Goal: Task Accomplishment & Management: Complete application form

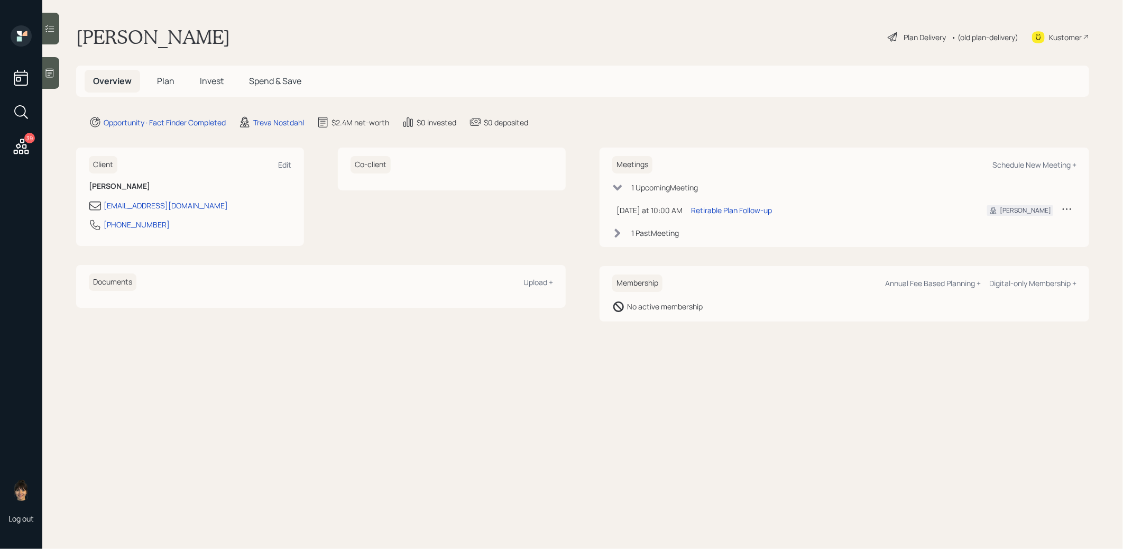
click at [52, 76] on icon at bounding box center [49, 73] width 11 height 11
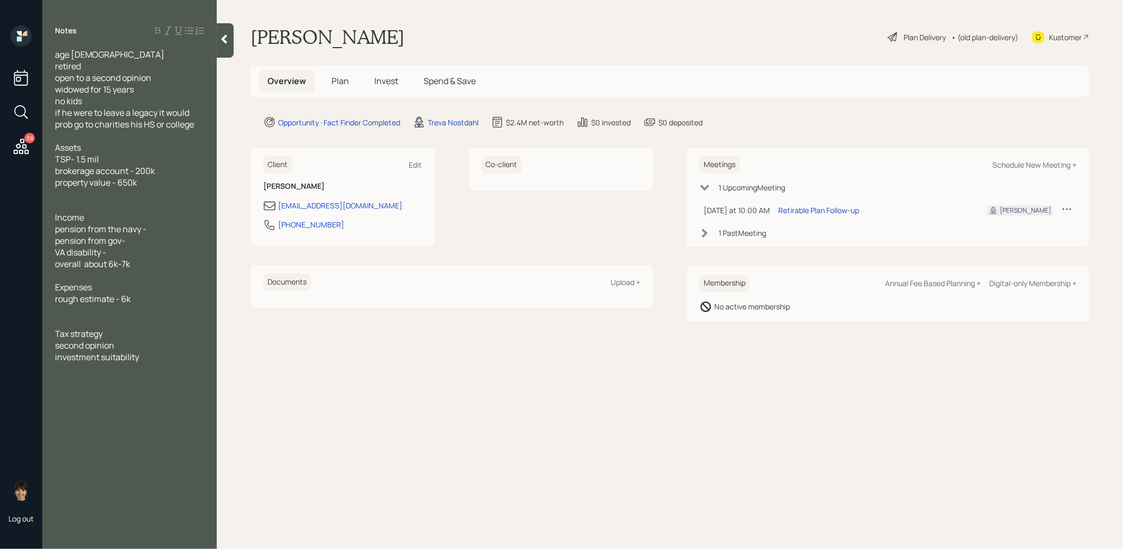
click at [341, 81] on span "Plan" at bounding box center [340, 81] width 17 height 12
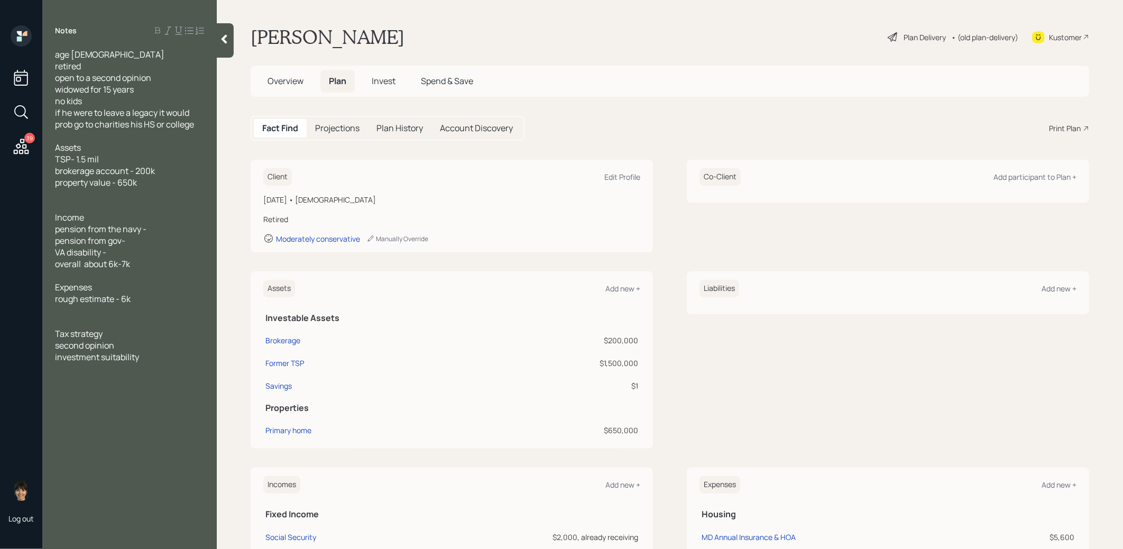
click at [935, 36] on div "Plan Delivery" at bounding box center [925, 37] width 42 height 11
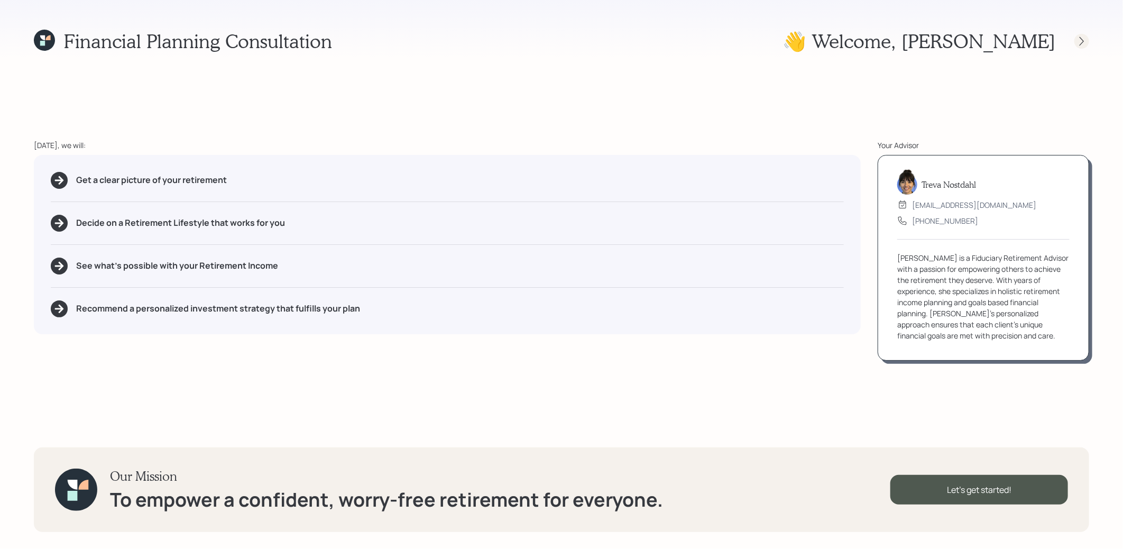
click at [1082, 38] on icon at bounding box center [1081, 41] width 11 height 11
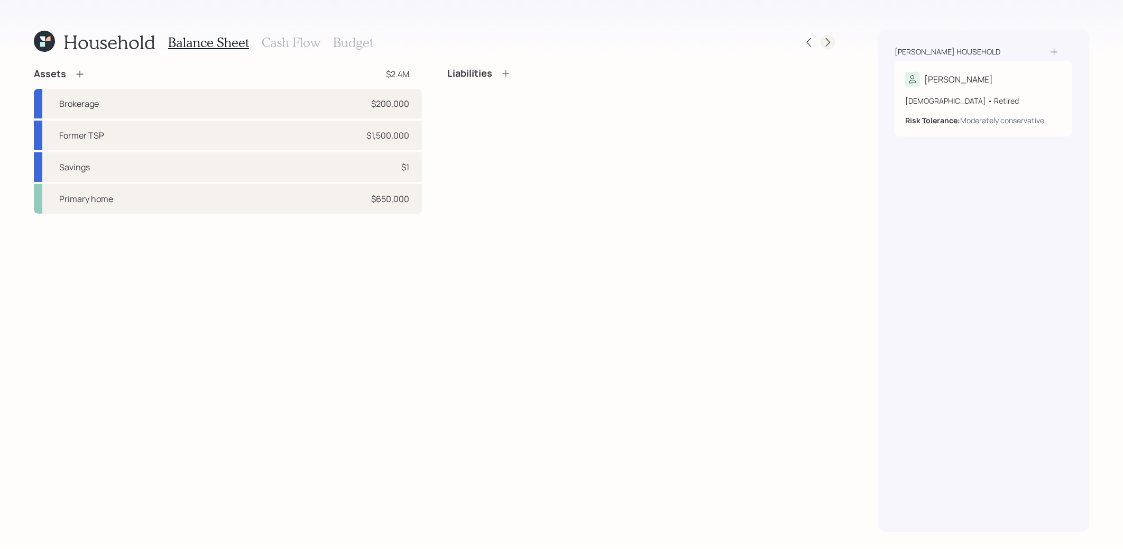
click at [832, 39] on icon at bounding box center [828, 42] width 11 height 11
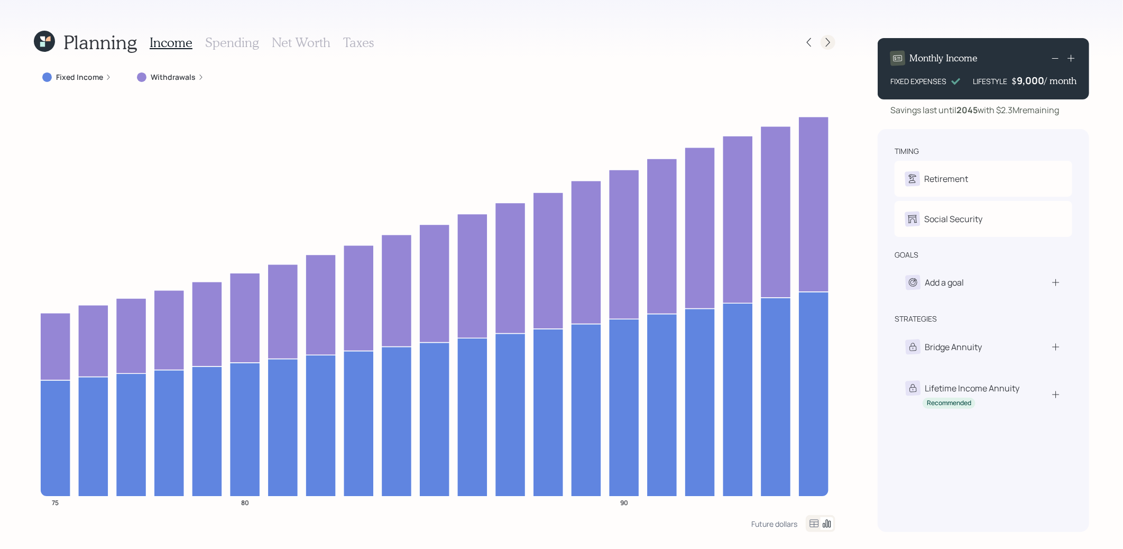
click at [829, 41] on icon at bounding box center [828, 42] width 4 height 9
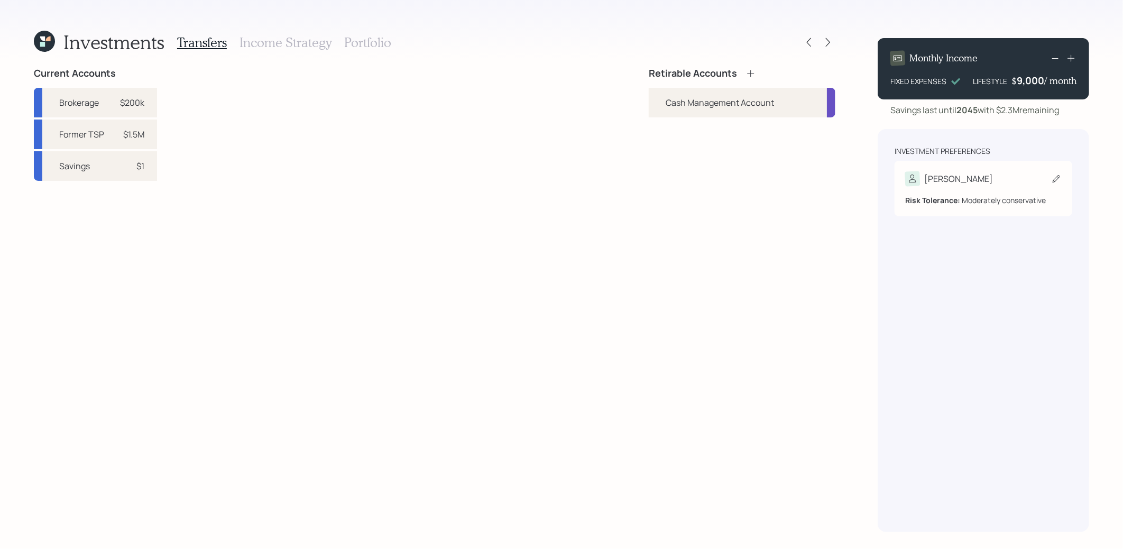
click at [997, 173] on div "Thomas" at bounding box center [983, 178] width 157 height 15
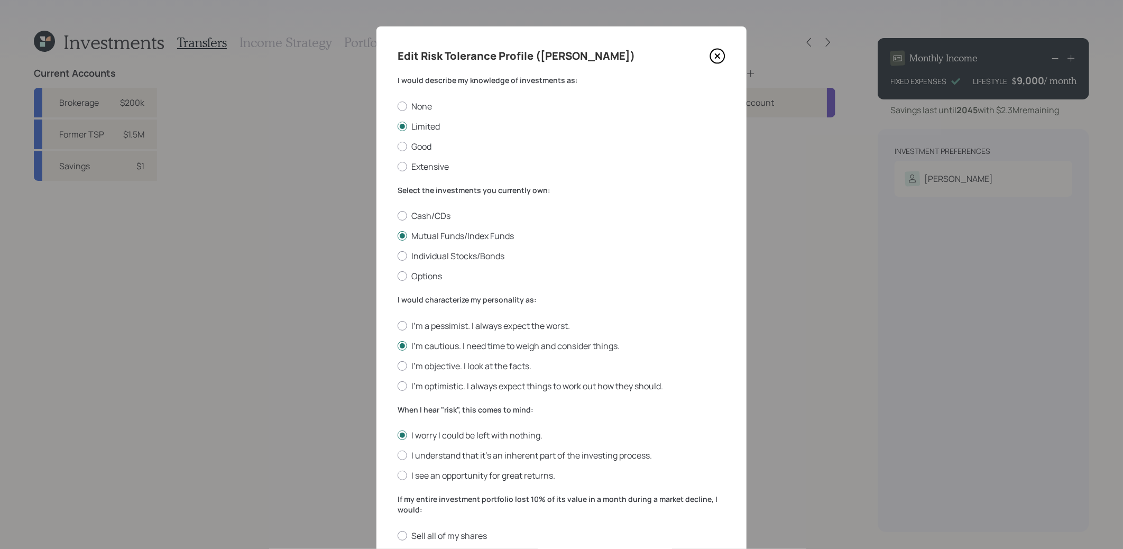
click at [716, 54] on icon at bounding box center [717, 56] width 4 height 4
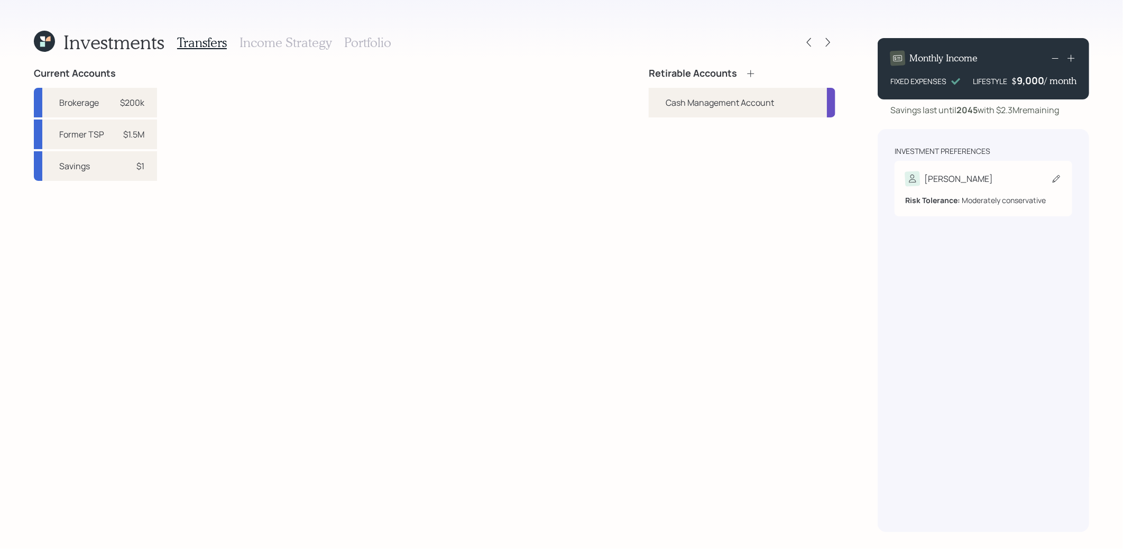
click at [1051, 181] on icon at bounding box center [1056, 178] width 11 height 11
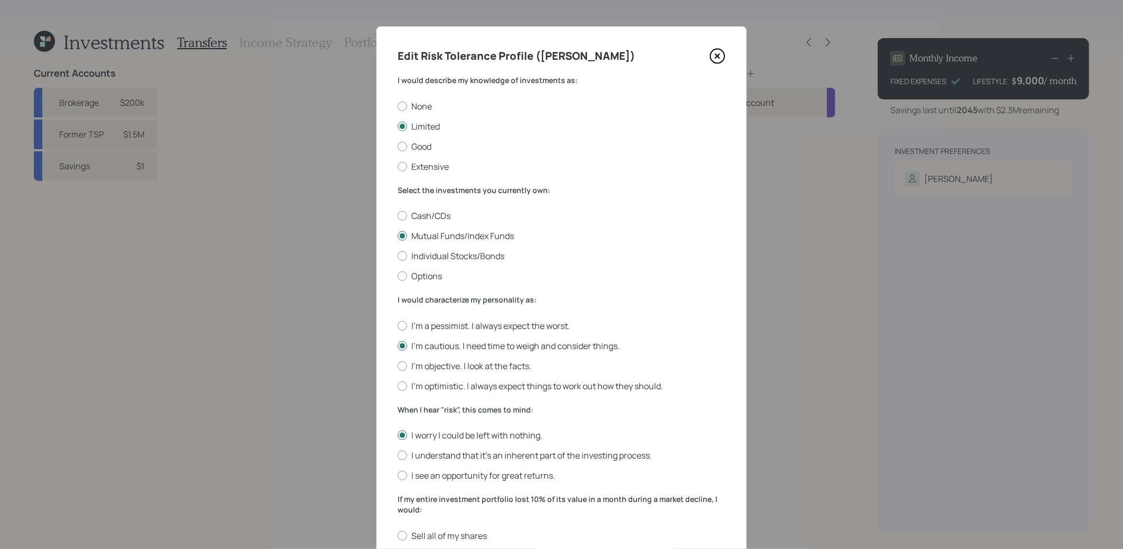
click at [722, 57] on icon at bounding box center [718, 56] width 16 height 16
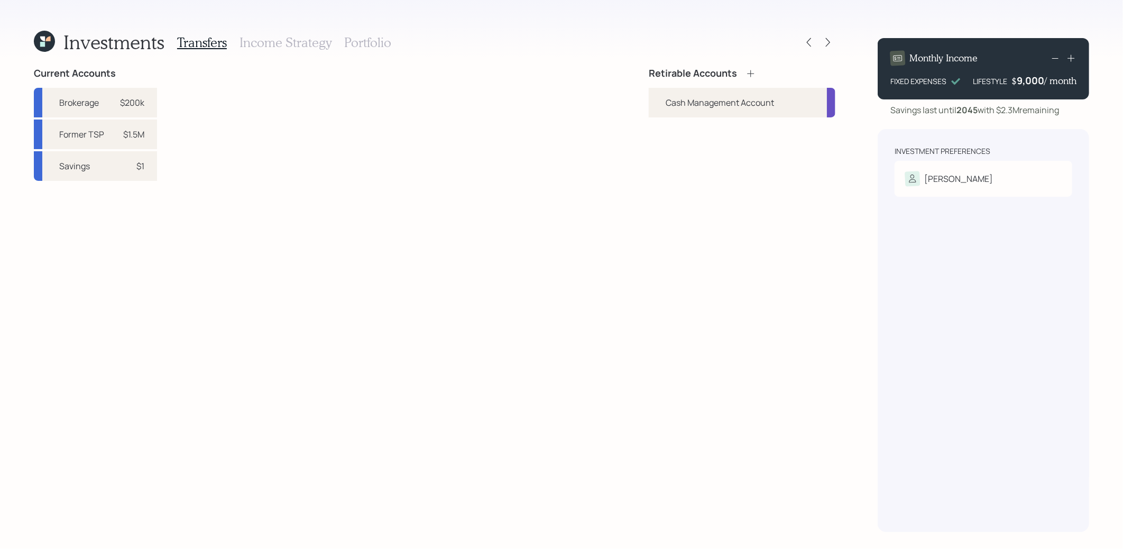
click at [751, 73] on icon at bounding box center [750, 73] width 7 height 7
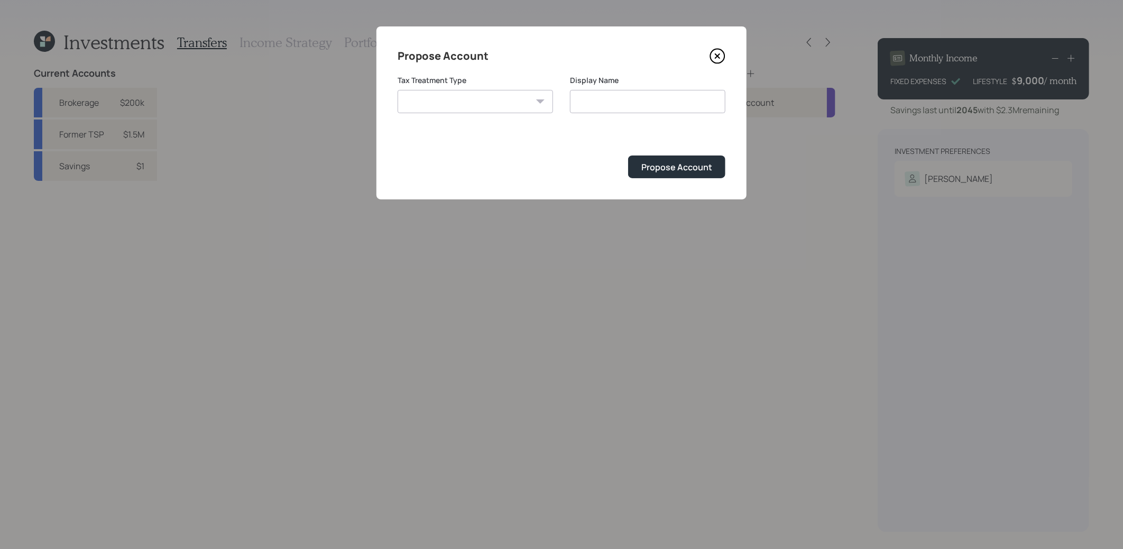
click at [498, 98] on select "Roth Taxable Traditional" at bounding box center [475, 101] width 155 height 23
select select "traditional"
click at [398, 90] on select "Roth Taxable Traditional" at bounding box center [475, 101] width 155 height 23
click at [621, 104] on input "Traditional" at bounding box center [647, 101] width 155 height 23
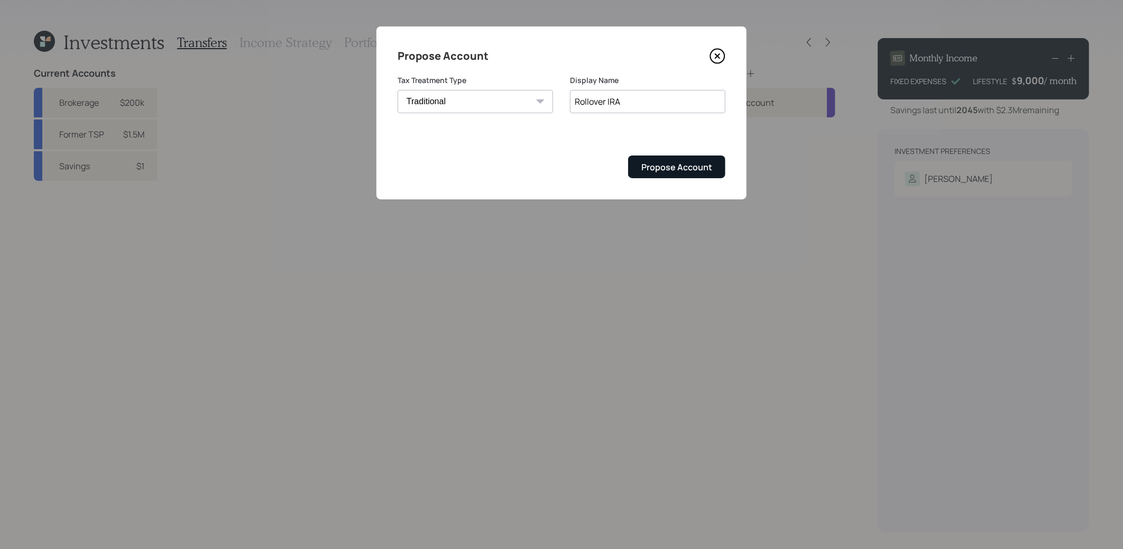
type input "Rollover IRA"
click at [670, 158] on button "Propose Account" at bounding box center [676, 166] width 97 height 23
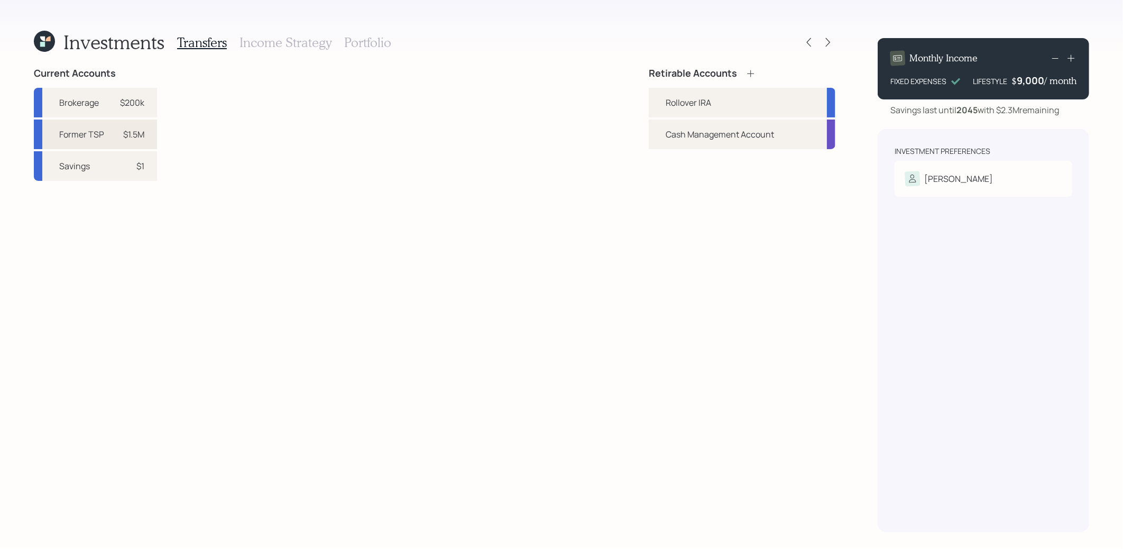
click at [99, 136] on div "Former TSP" at bounding box center [81, 134] width 45 height 13
click at [658, 105] on div "Rollover IRA" at bounding box center [742, 103] width 187 height 30
select select "018ea98e-30c9-4f7e-8321-a6a9b83ca1c8"
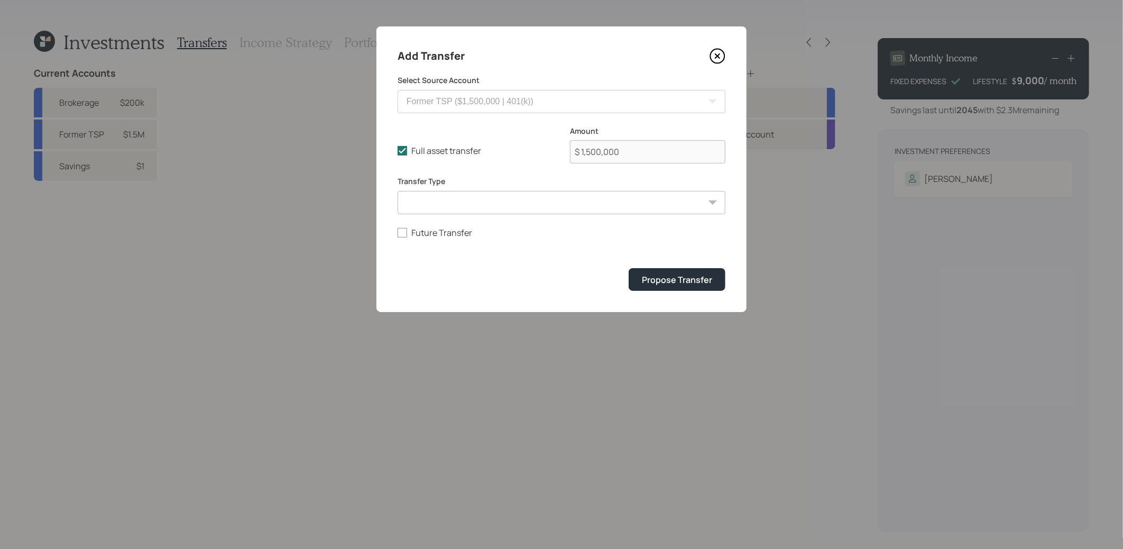
click at [486, 206] on select "ACAT Transfer Non ACAT Transfer Capitalize Rollover Rollover Deposit" at bounding box center [562, 202] width 328 height 23
select select "rollover"
click at [398, 191] on select "ACAT Transfer Non ACAT Transfer Capitalize Rollover Rollover Deposit" at bounding box center [562, 202] width 328 height 23
click at [711, 281] on div "Propose Transfer" at bounding box center [677, 280] width 70 height 12
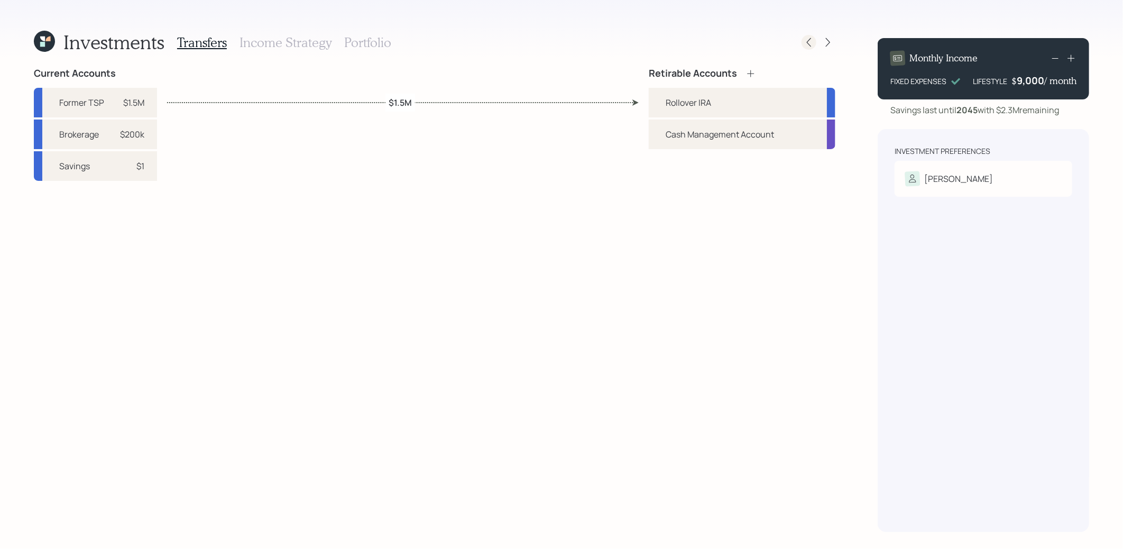
click at [806, 42] on icon at bounding box center [809, 42] width 11 height 11
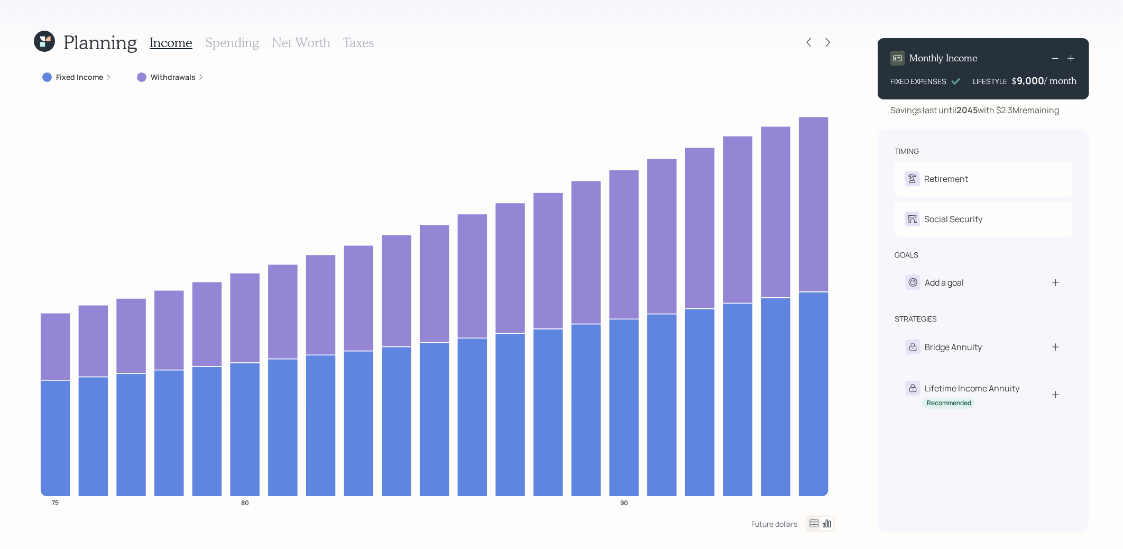
click at [39, 44] on icon at bounding box center [44, 41] width 21 height 21
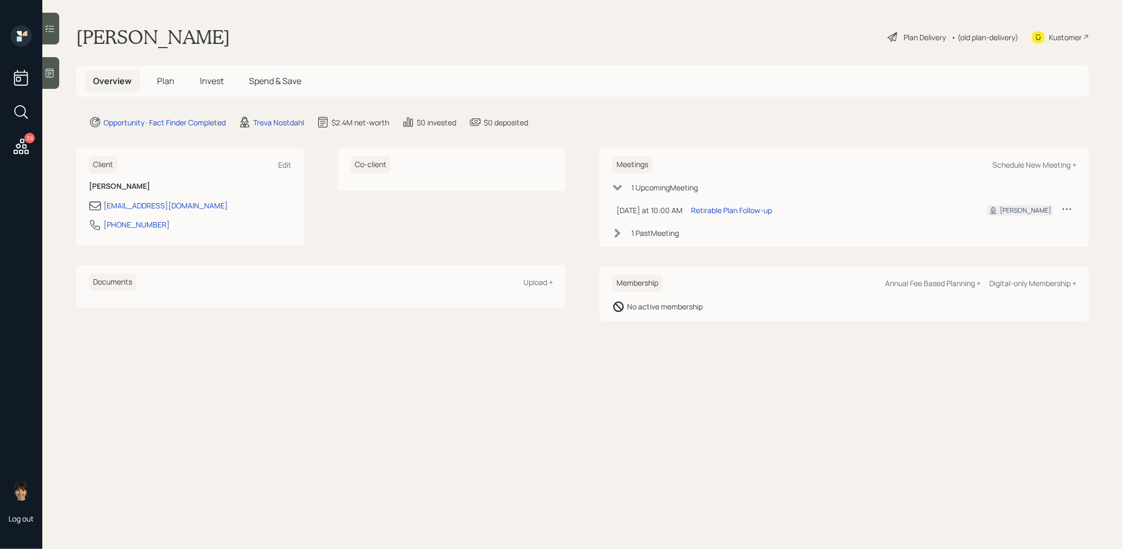
click at [163, 79] on span "Plan" at bounding box center [165, 81] width 17 height 12
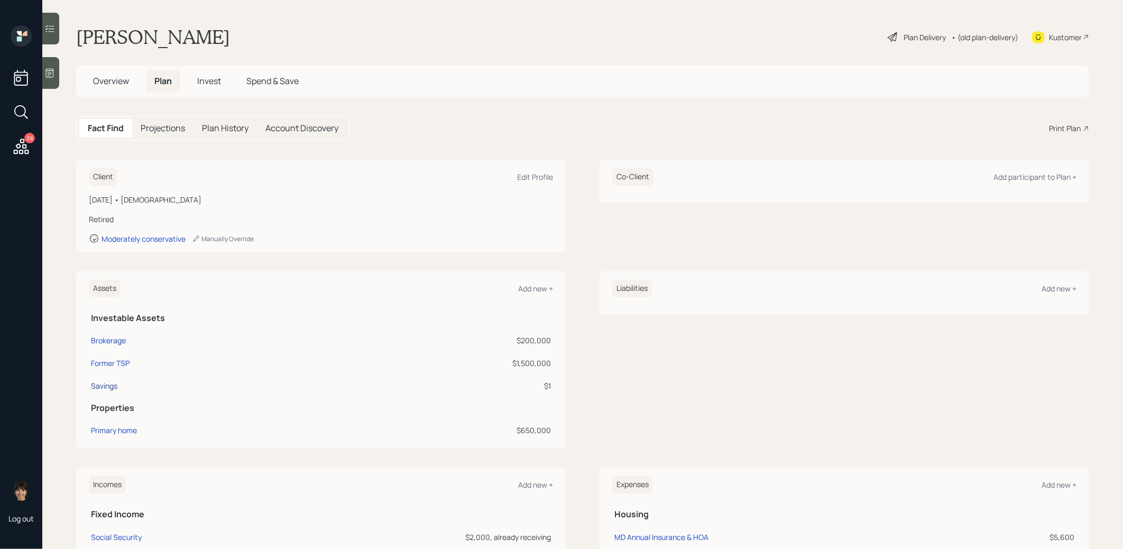
click at [108, 388] on div "Savings" at bounding box center [104, 385] width 26 height 11
select select "taxable"
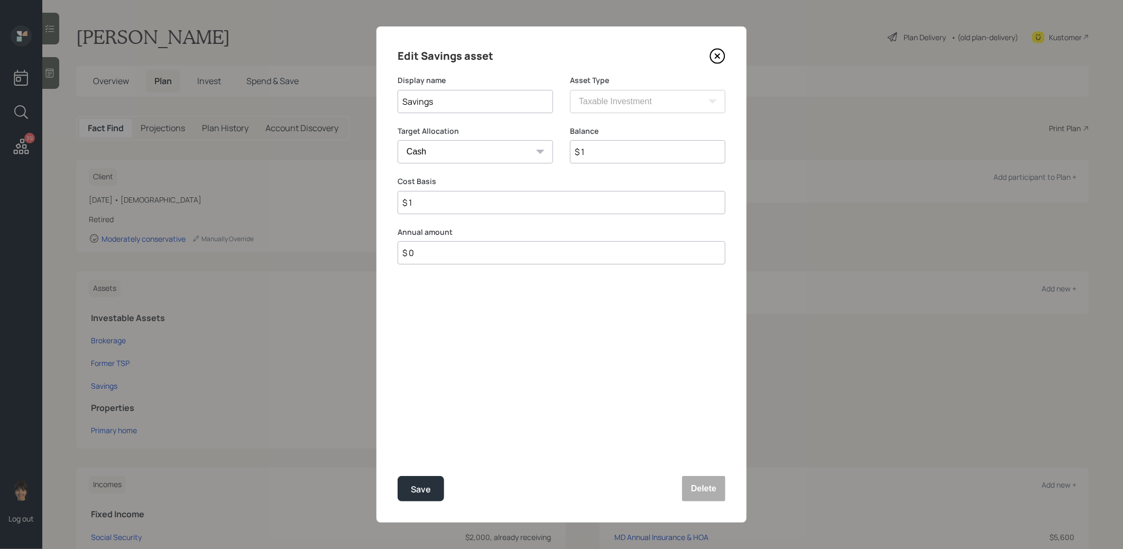
click at [402, 100] on input "Savings" at bounding box center [475, 101] width 155 height 23
type input "Proposed Savings"
click at [602, 155] on input "$ 1" at bounding box center [647, 151] width 155 height 23
type input "$ 5"
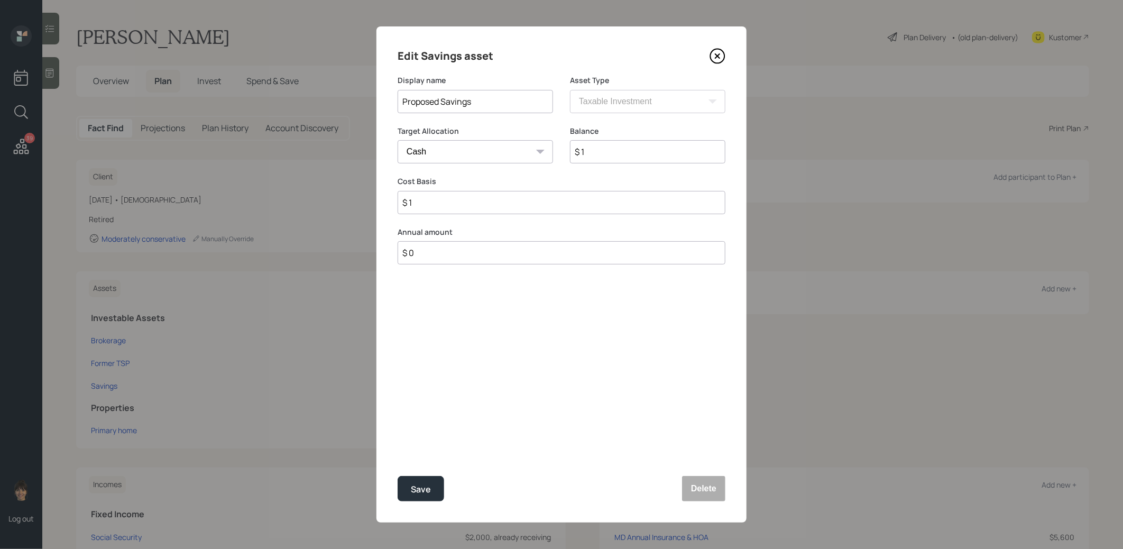
type input "$ 5"
type input "$ 50"
type input "$ 500"
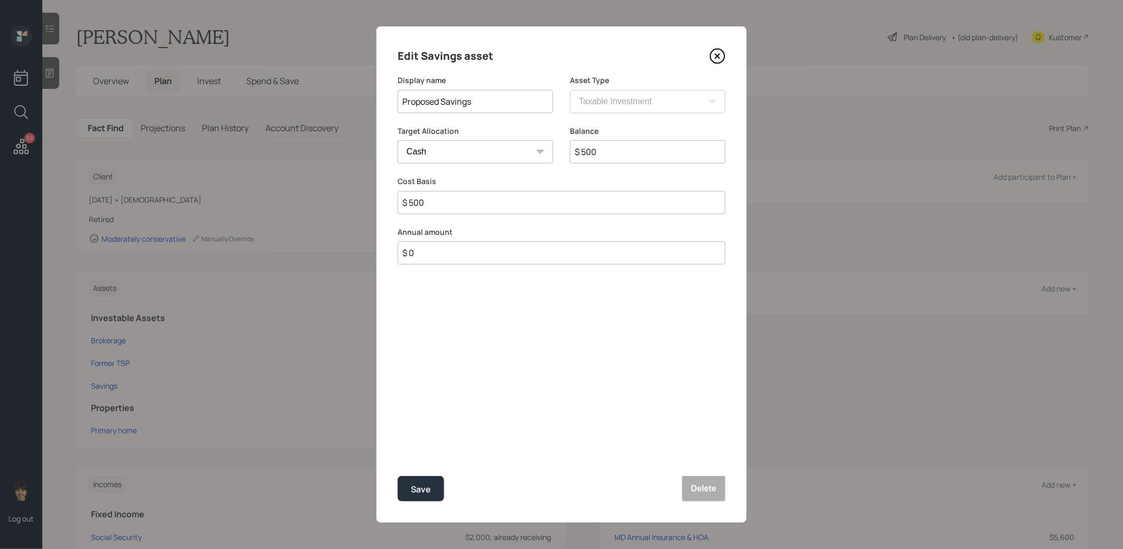
type input "$ 5,000"
type input "$ 50,000"
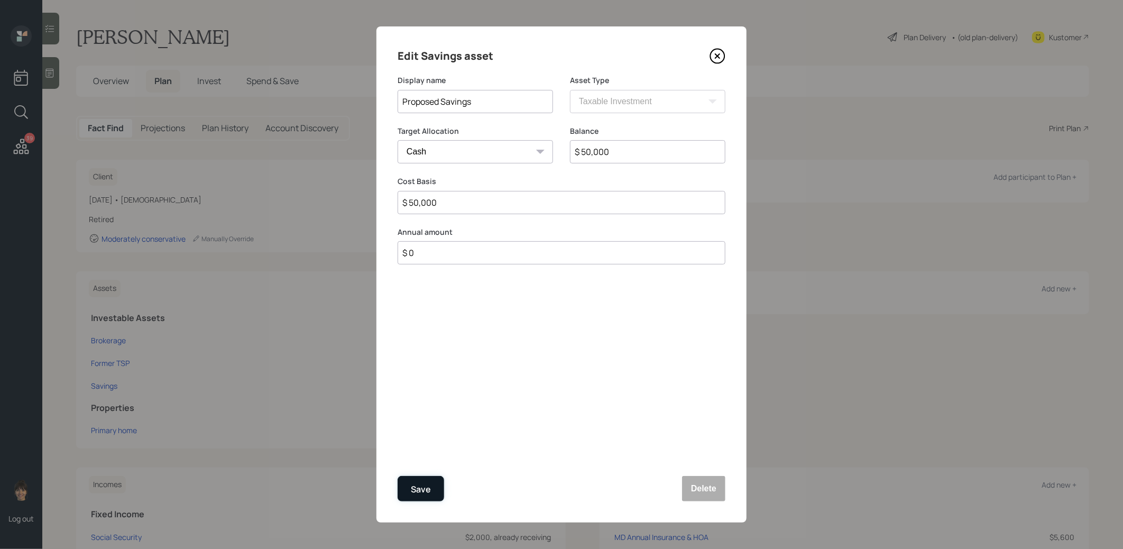
click at [426, 484] on div "Save" at bounding box center [421, 489] width 20 height 14
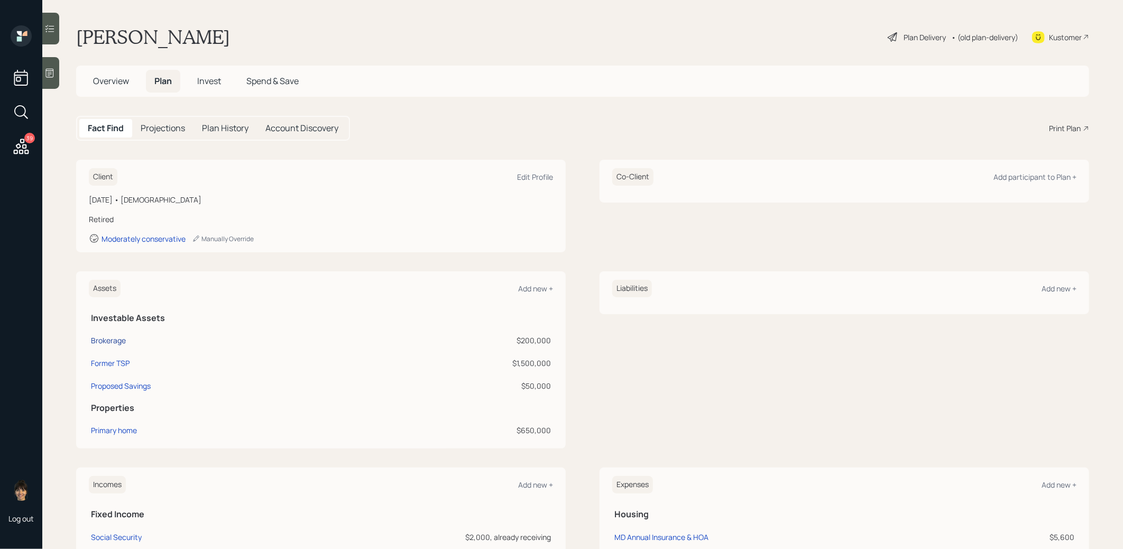
click at [104, 341] on div "Brokerage" at bounding box center [108, 340] width 35 height 11
select select "taxable"
select select "balanced"
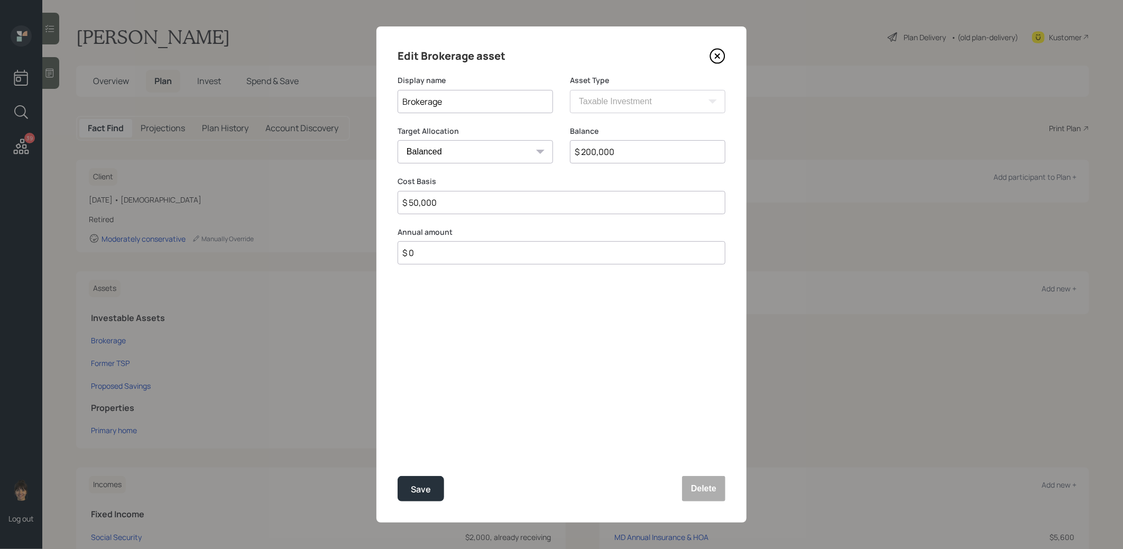
click at [645, 159] on input "$ 200,000" at bounding box center [647, 151] width 155 height 23
type input "$ 150,000"
click at [417, 489] on div "Save" at bounding box center [421, 489] width 20 height 14
